Goal: Navigation & Orientation: Find specific page/section

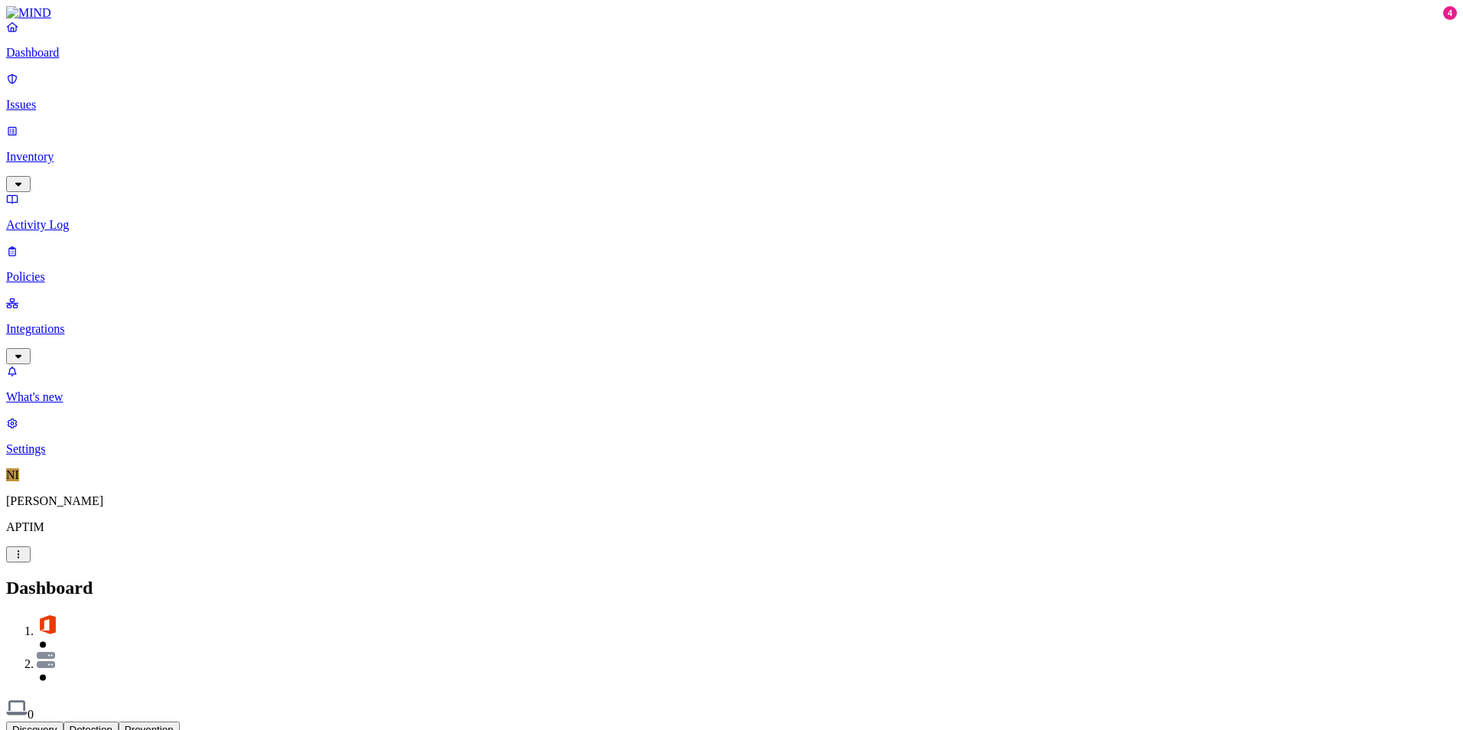
click at [85, 150] on p "Inventory" at bounding box center [731, 157] width 1451 height 14
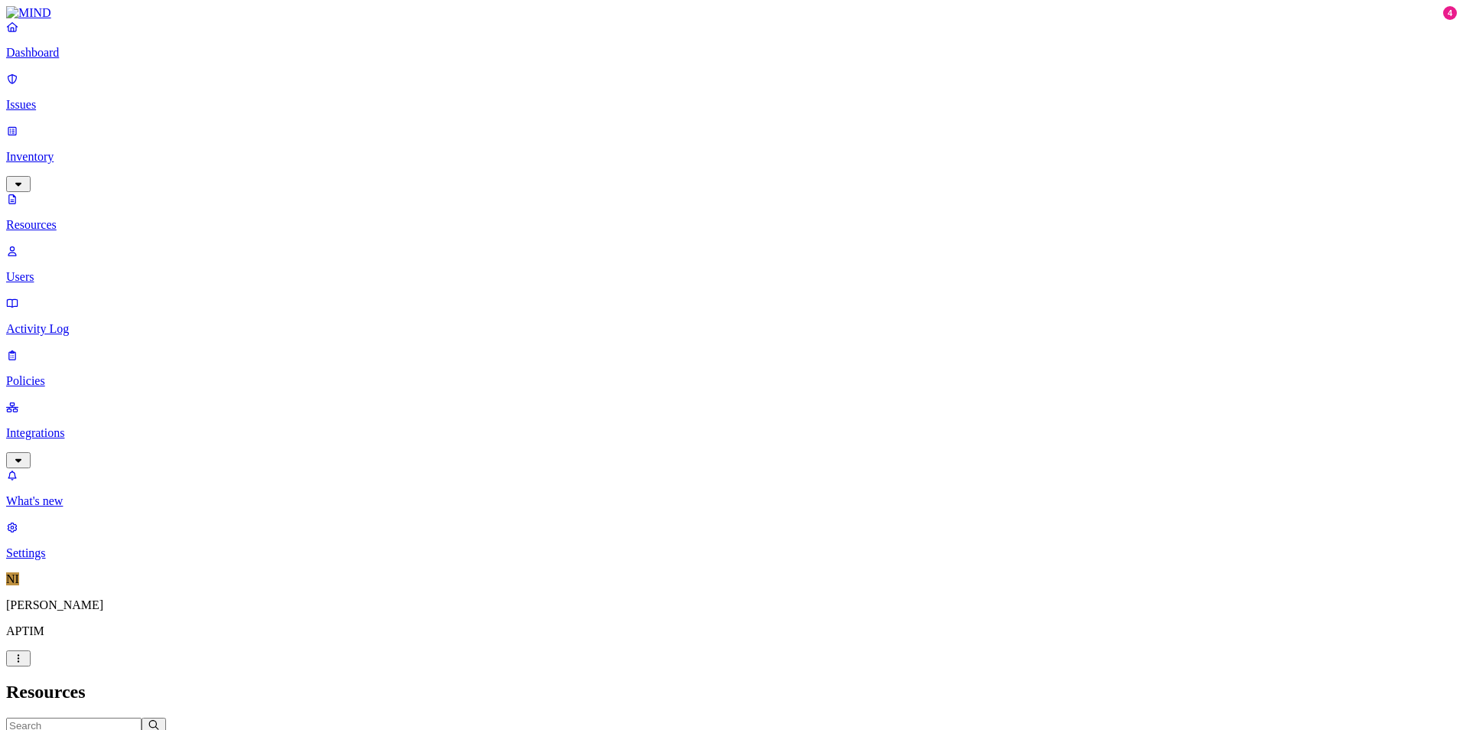
drag, startPoint x: 432, startPoint y: 90, endPoint x: 510, endPoint y: 88, distance: 78.9
drag, startPoint x: 510, startPoint y: 88, endPoint x: 551, endPoint y: 88, distance: 40.6
drag, startPoint x: 551, startPoint y: 88, endPoint x: 618, endPoint y: 90, distance: 66.6
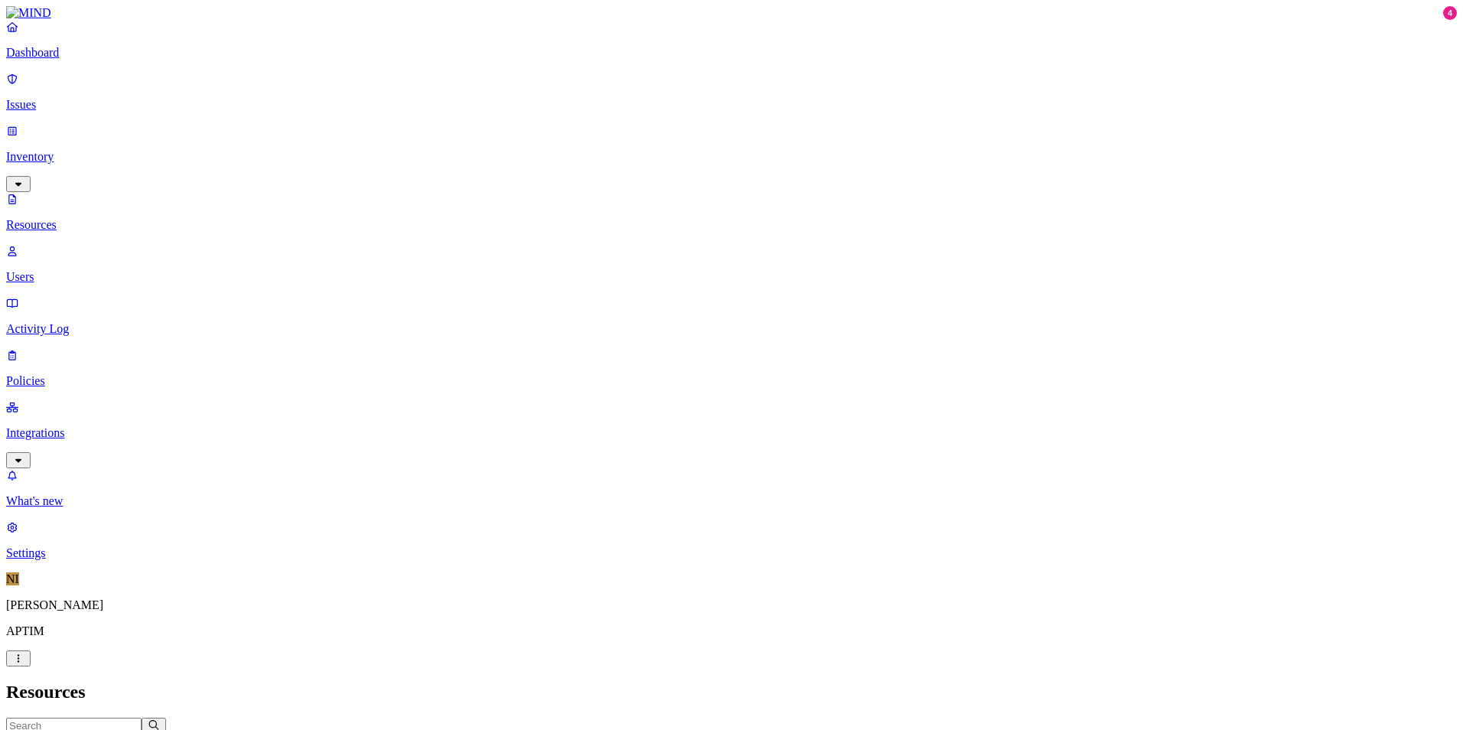
drag, startPoint x: 618, startPoint y: 90, endPoint x: 669, endPoint y: 90, distance: 51.3
drag, startPoint x: 621, startPoint y: 80, endPoint x: 658, endPoint y: 80, distance: 37.5
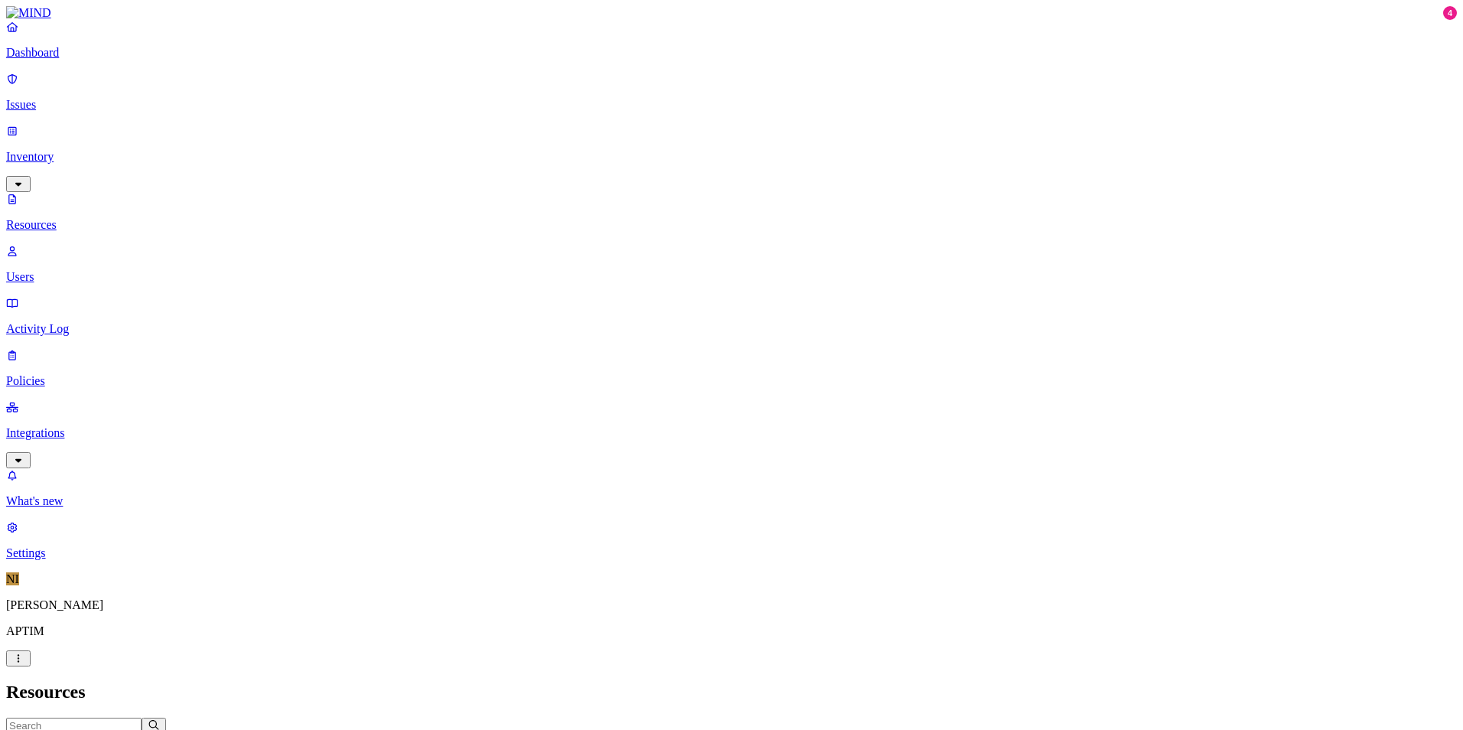
drag, startPoint x: 102, startPoint y: 70, endPoint x: 110, endPoint y: 81, distance: 14.2
click at [102, 60] on p "Dashboard" at bounding box center [731, 53] width 1451 height 14
